Goal: Task Accomplishment & Management: Manage account settings

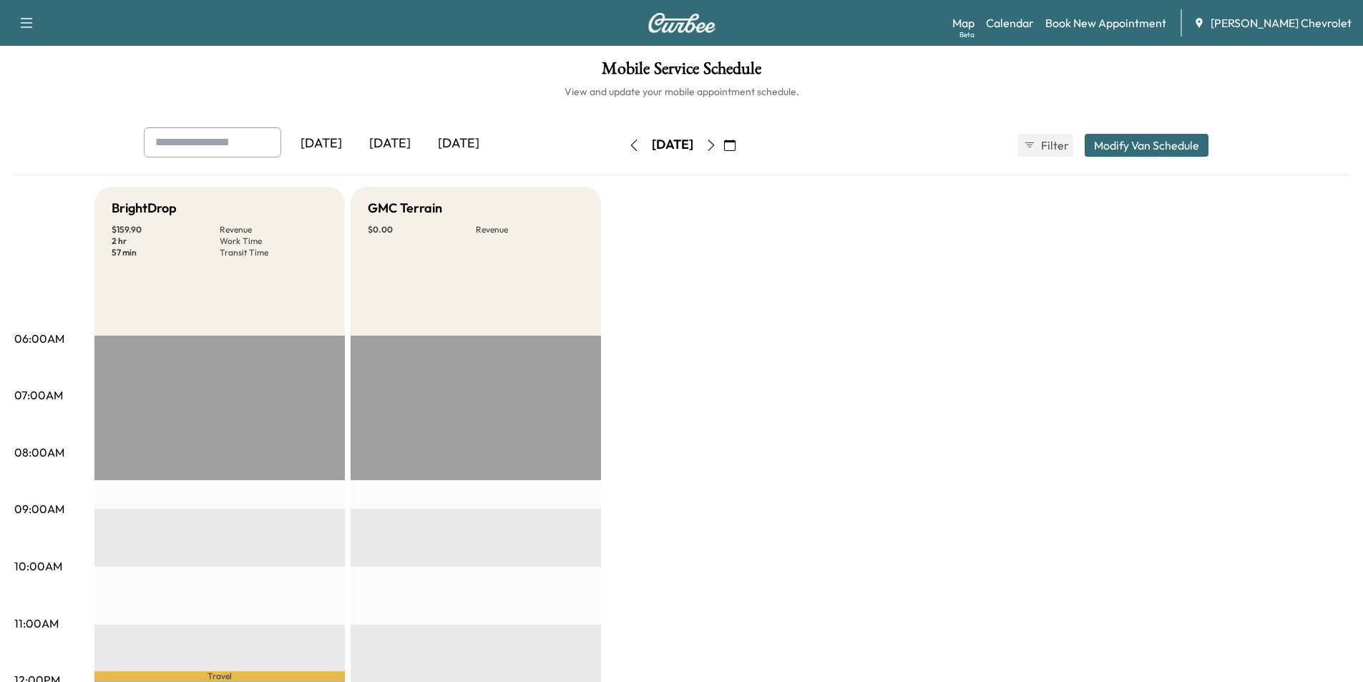
scroll to position [72, 0]
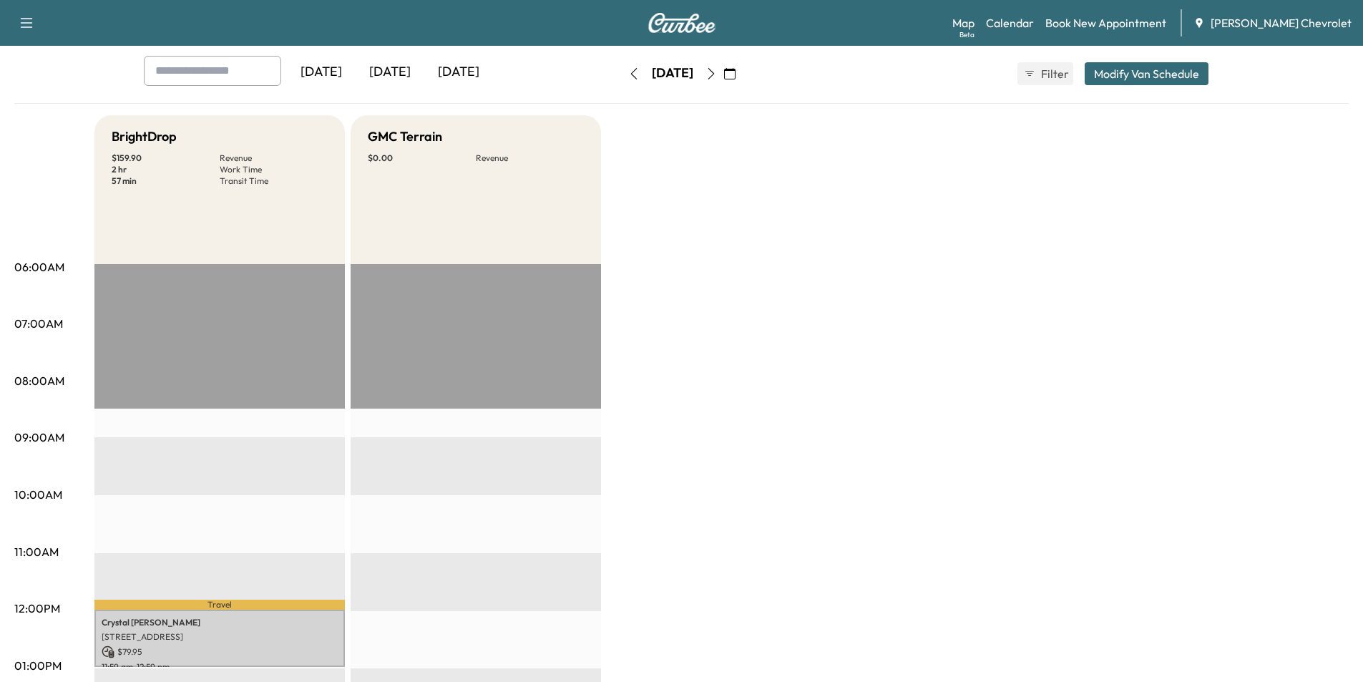
click at [736, 73] on icon "button" at bounding box center [729, 73] width 11 height 11
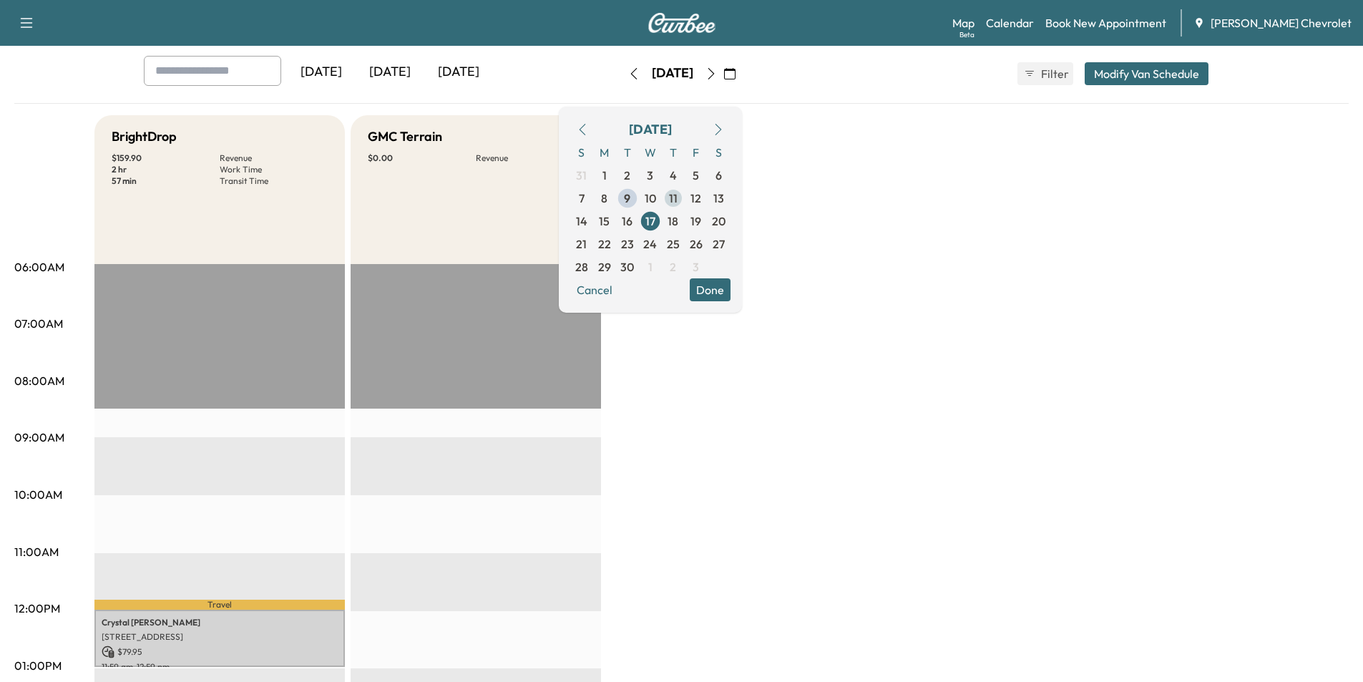
click at [678, 199] on span "11" at bounding box center [673, 198] width 9 height 17
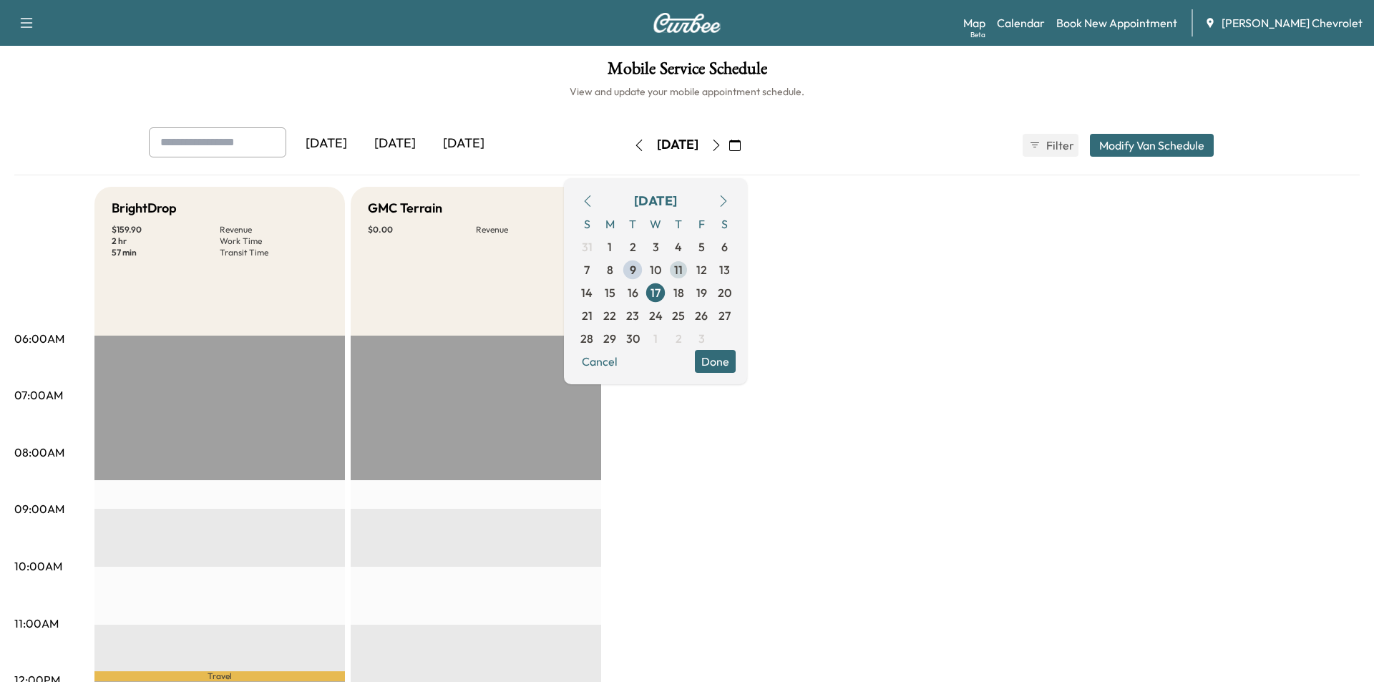
click at [677, 199] on div "[DATE]" at bounding box center [655, 201] width 43 height 20
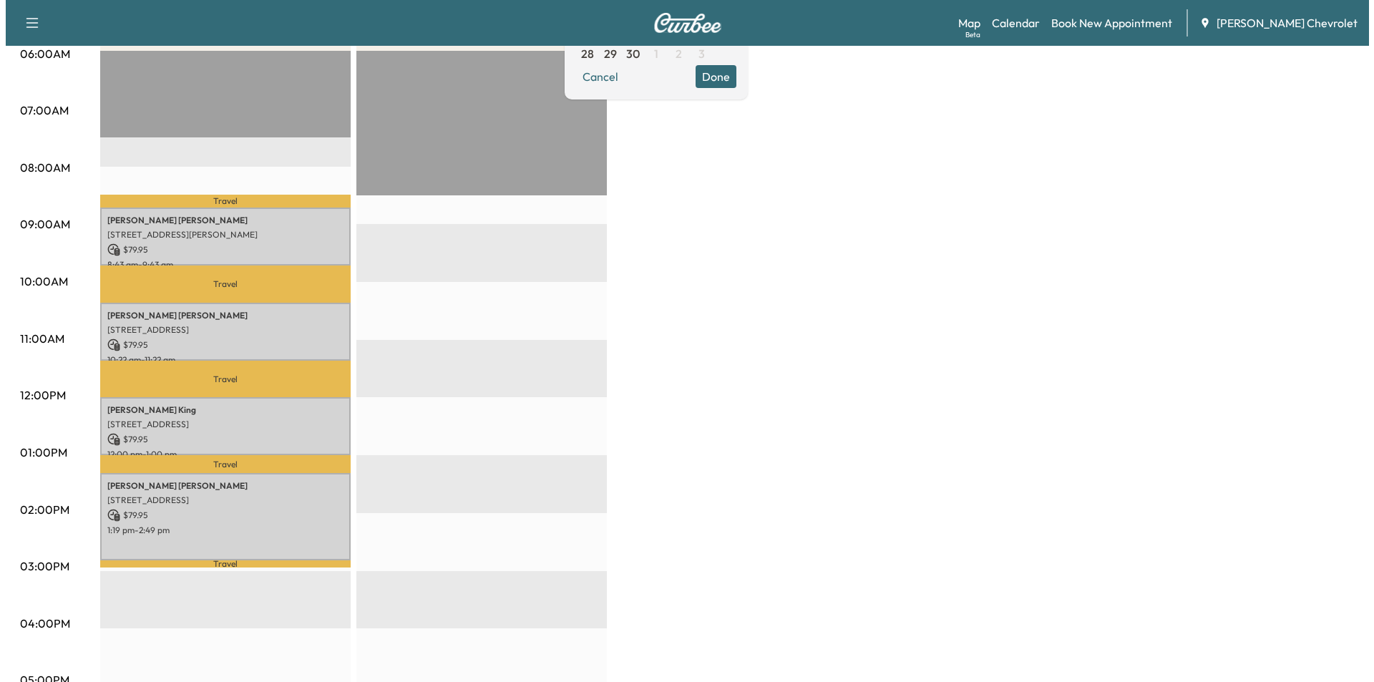
scroll to position [286, 0]
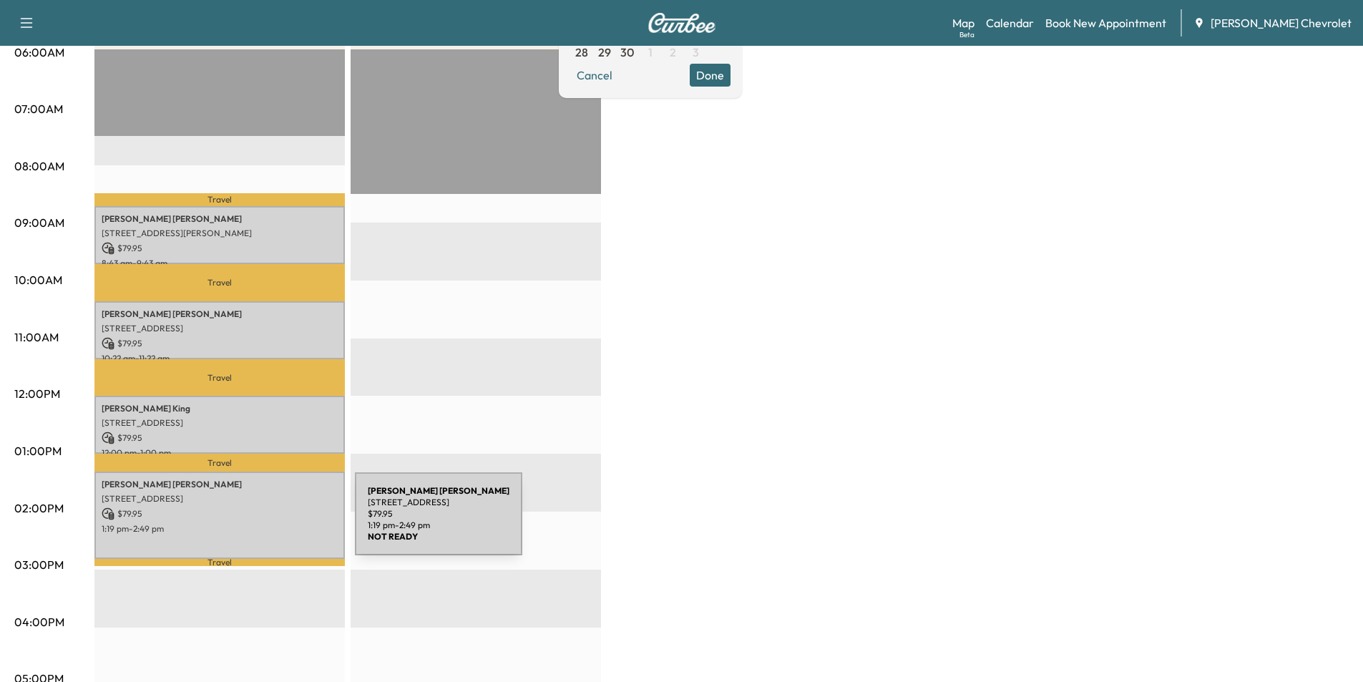
click at [247, 507] on p "$ 79.95" at bounding box center [220, 513] width 236 height 13
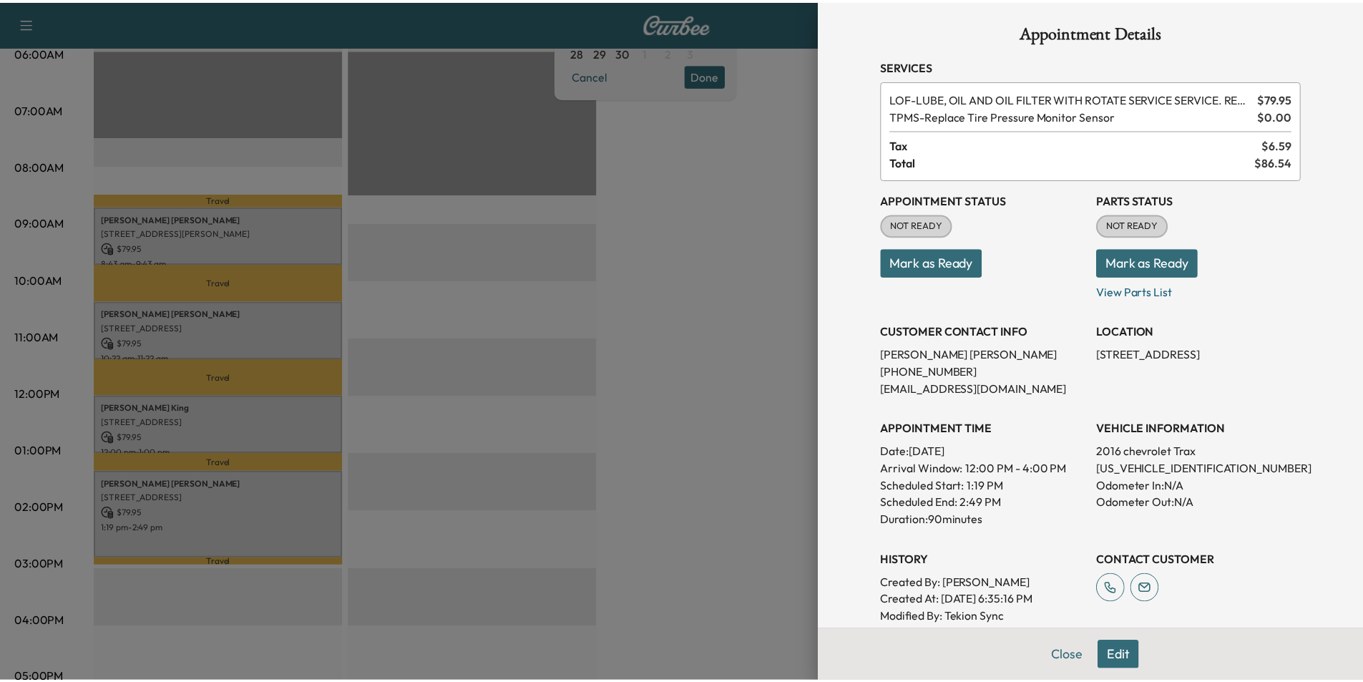
scroll to position [0, 0]
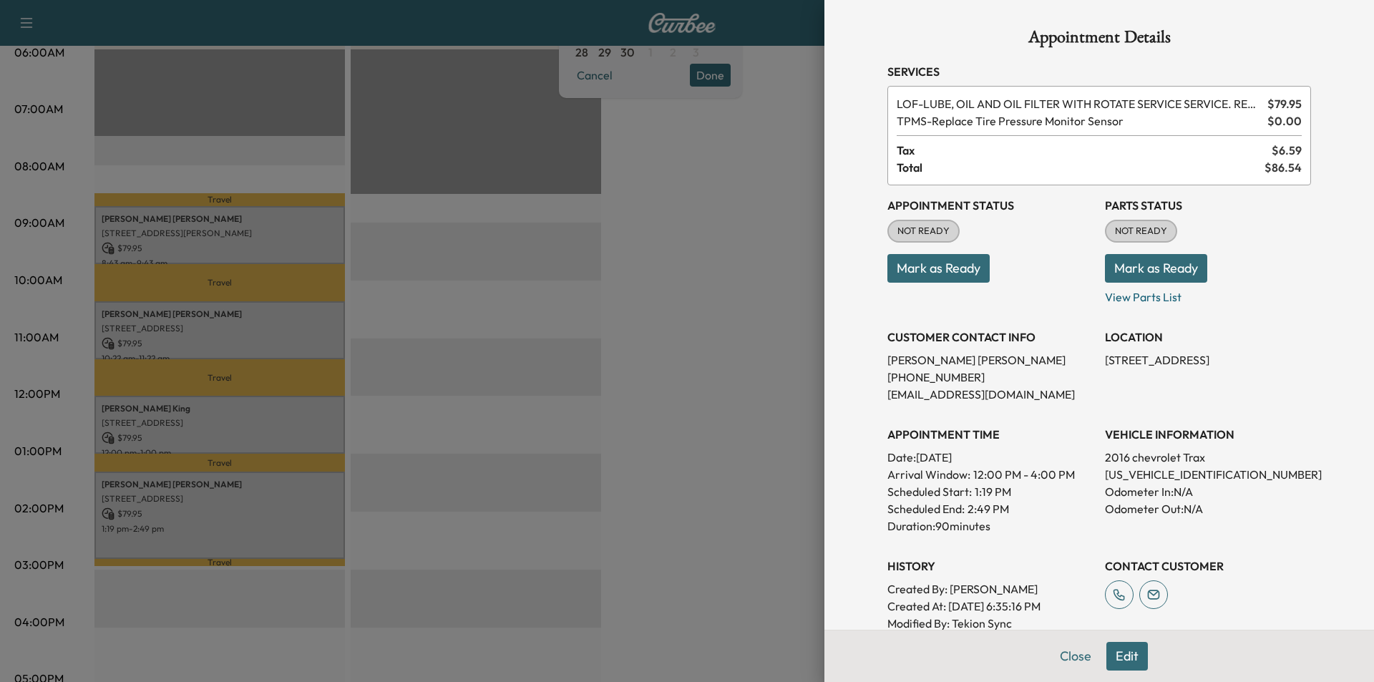
click at [1121, 659] on button "Edit" at bounding box center [1127, 656] width 42 height 29
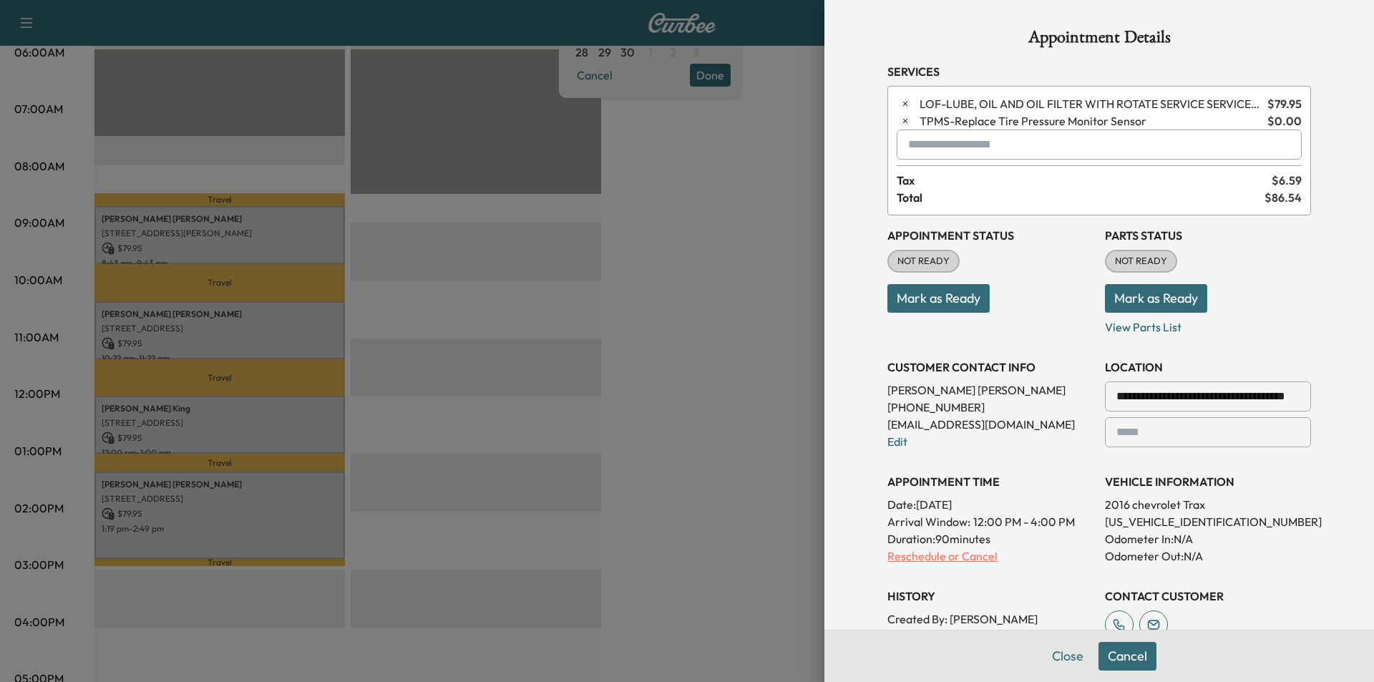
click at [925, 562] on p "Reschedule or Cancel" at bounding box center [990, 555] width 206 height 17
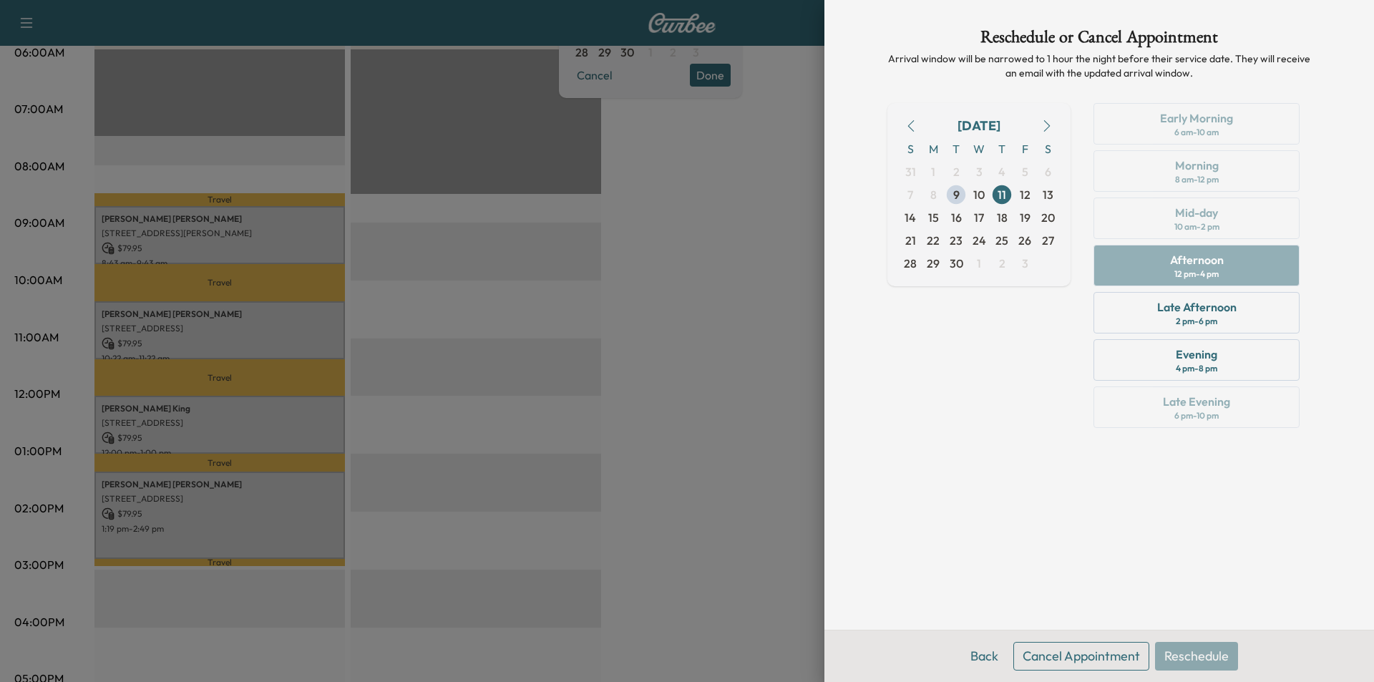
click at [1083, 646] on button "Cancel Appointment" at bounding box center [1081, 656] width 136 height 29
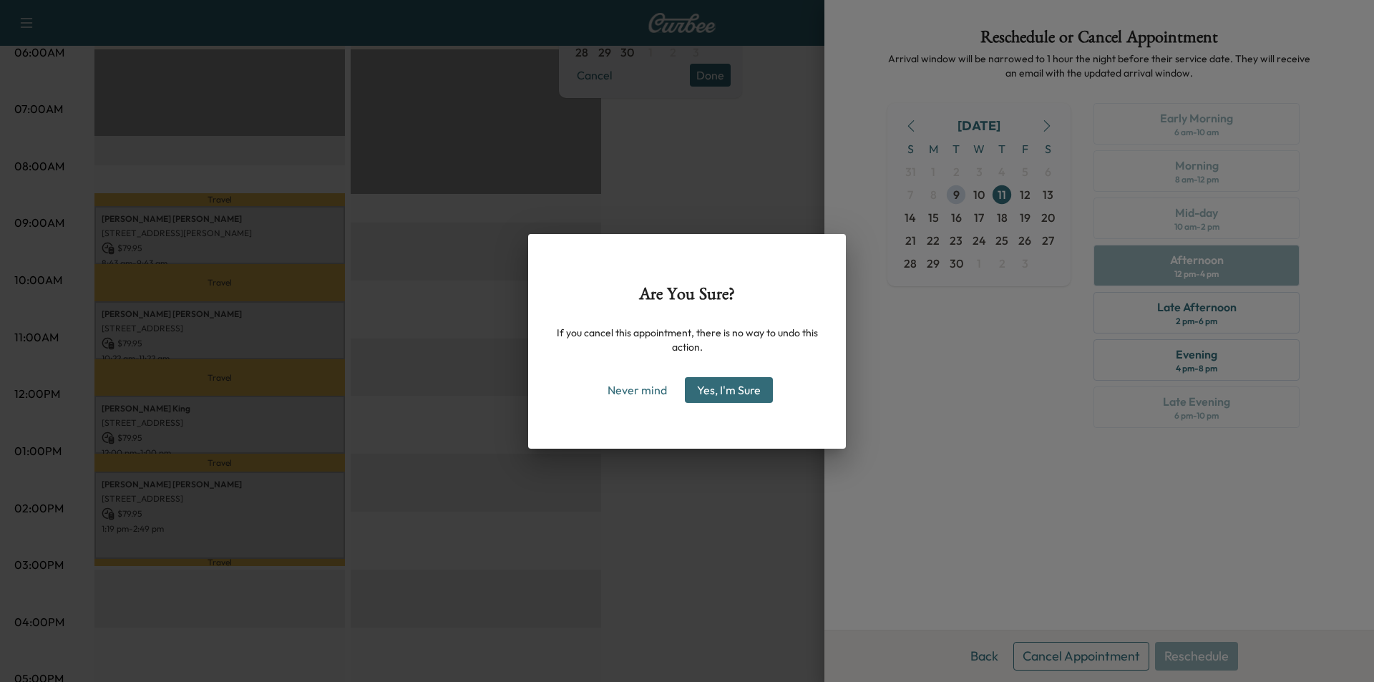
click at [737, 395] on button "Yes, I'm Sure" at bounding box center [729, 390] width 88 height 26
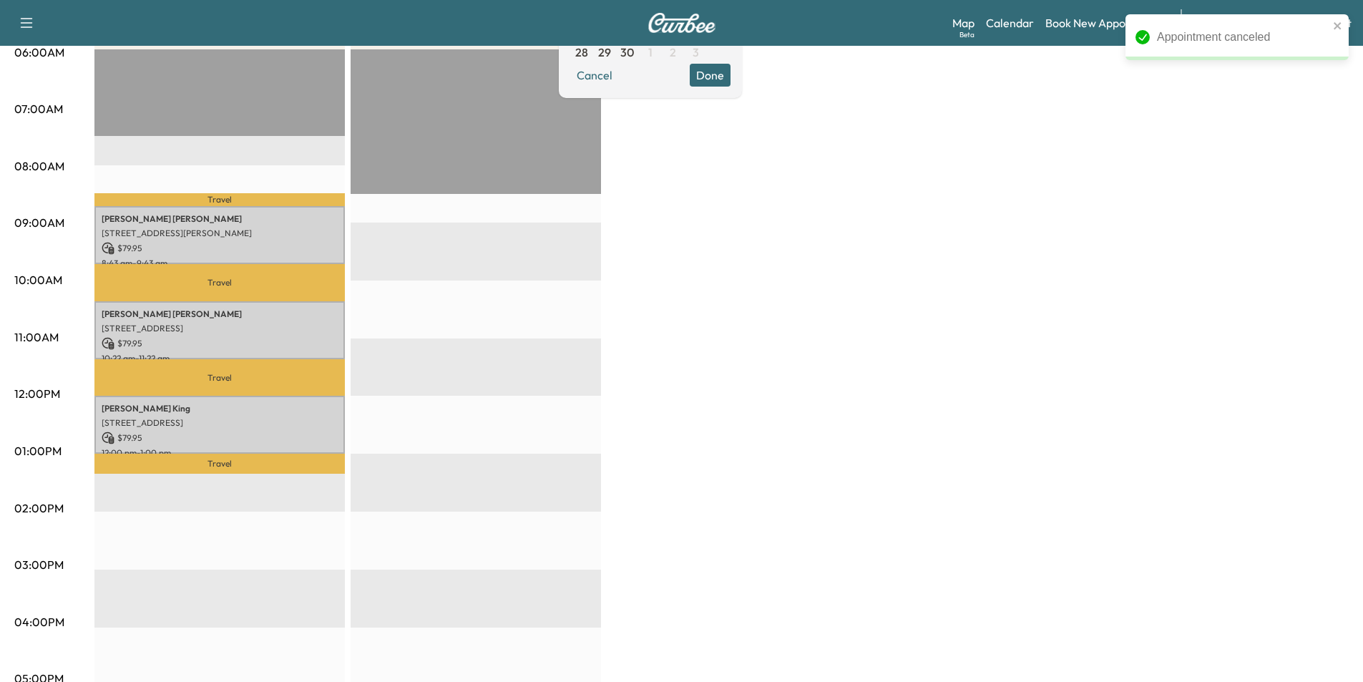
click at [769, 328] on div "BrightDrop * Scheduled hours have been modified for this day $ 239.85 Revenue 3…" at bounding box center [721, 437] width 1254 height 1073
